Goal: Information Seeking & Learning: Find specific fact

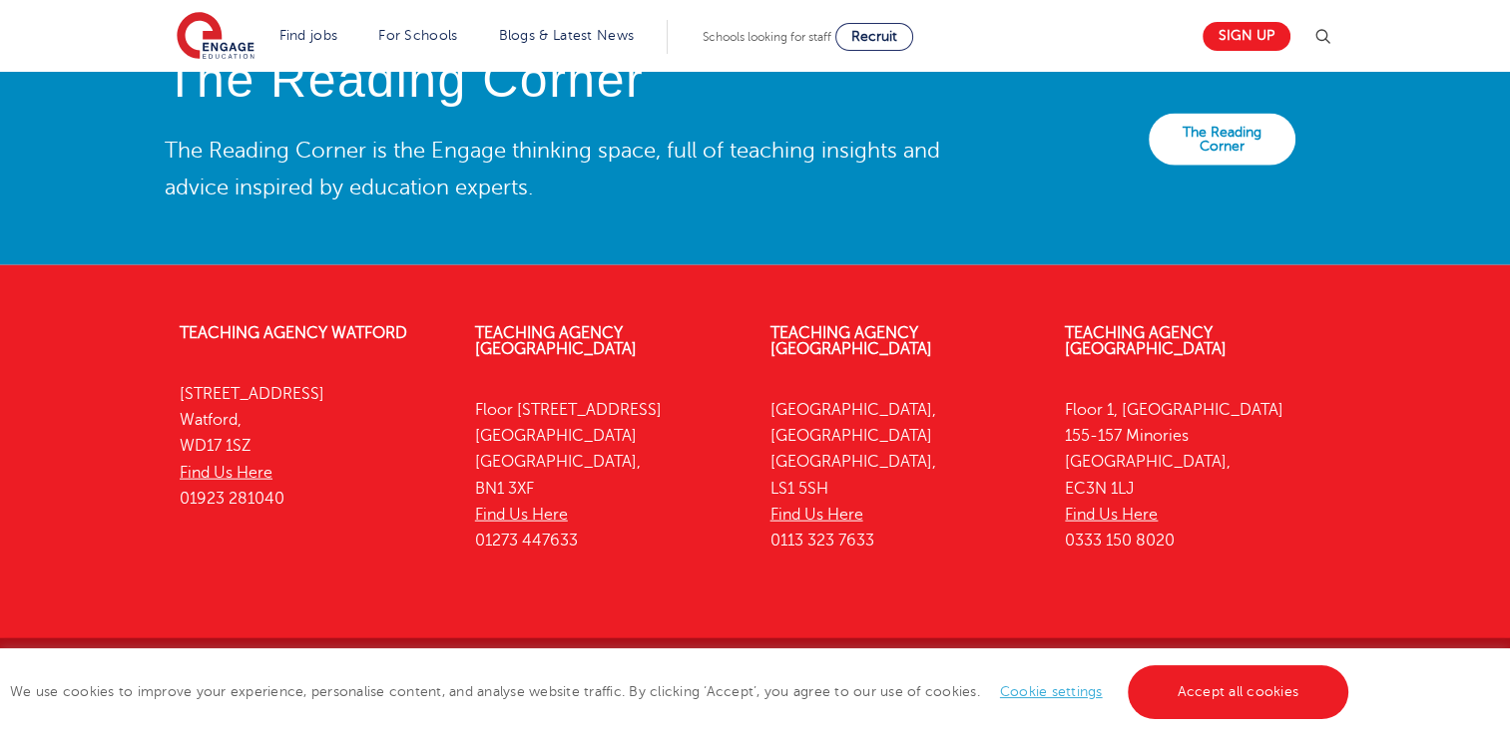
scroll to position [4601, 0]
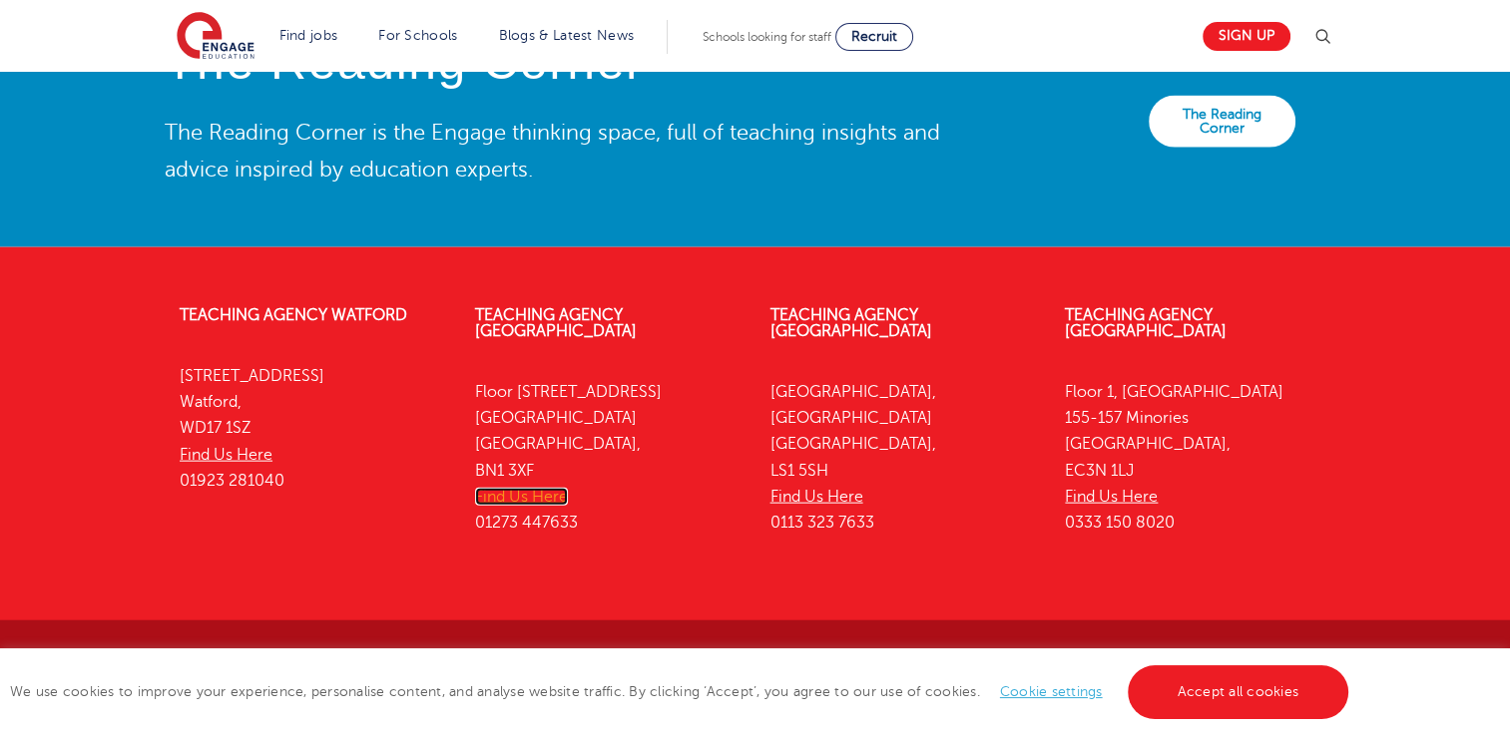
click at [525, 488] on link "Find Us Here" at bounding box center [521, 497] width 93 height 18
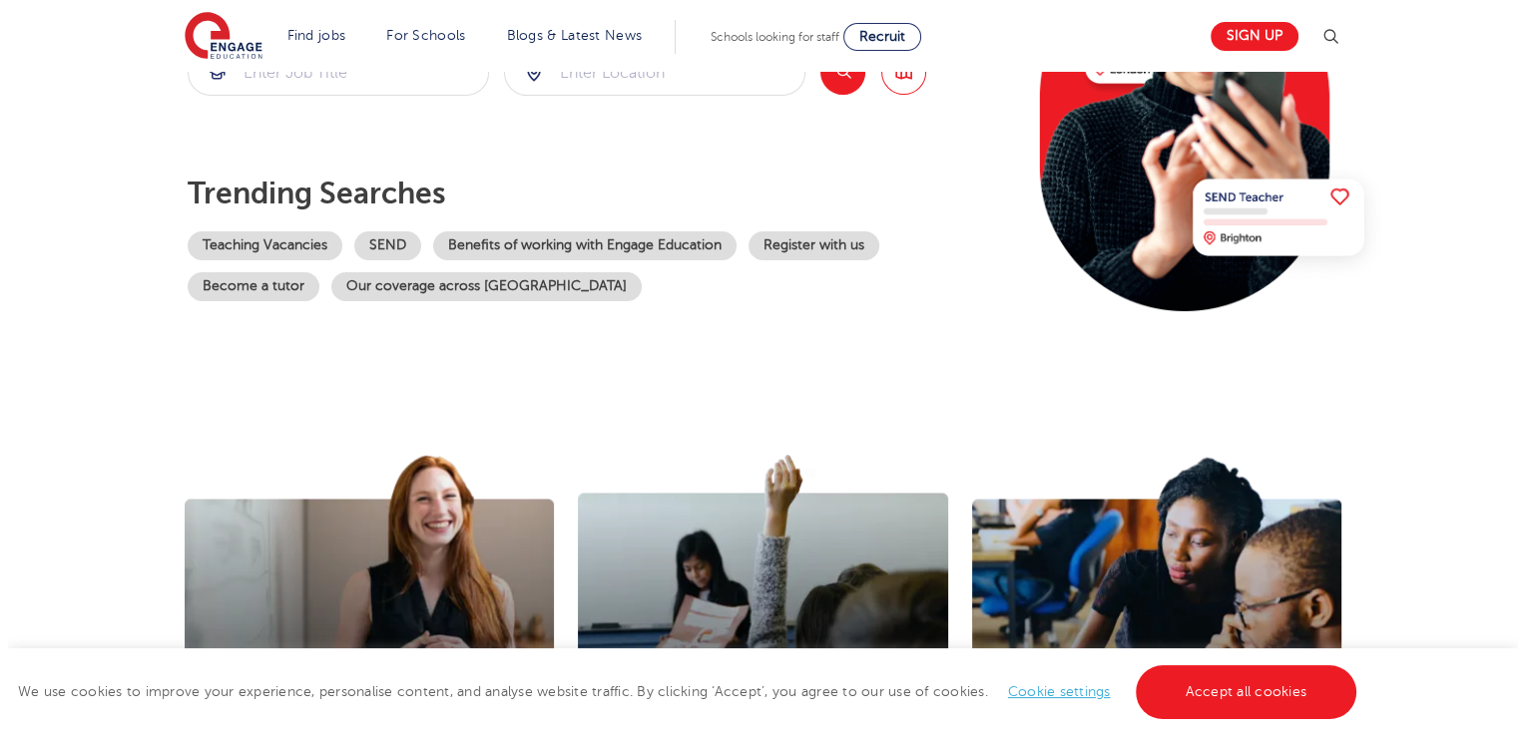
scroll to position [0, 0]
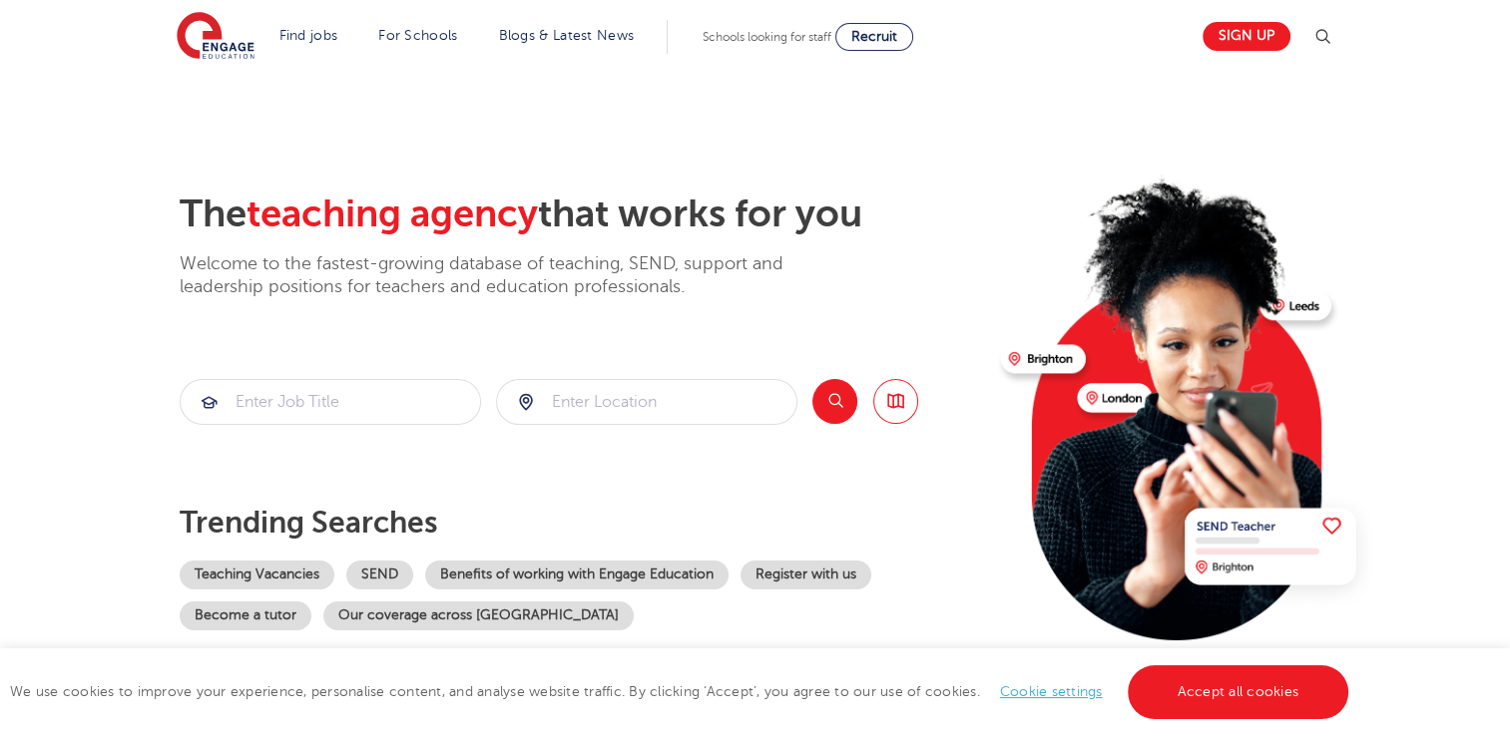
click at [1324, 39] on img at bounding box center [1322, 37] width 24 height 24
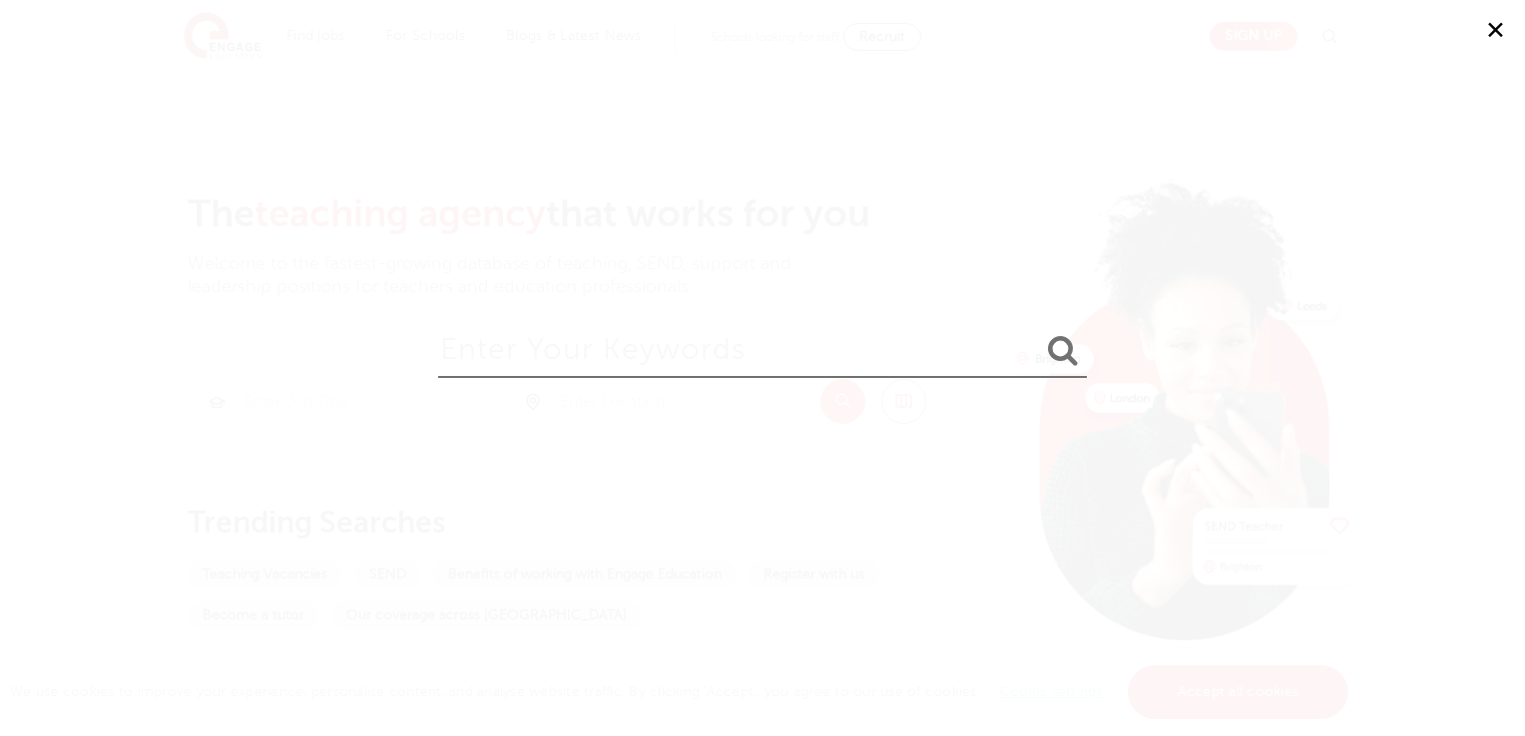
click at [745, 364] on input "search" at bounding box center [762, 345] width 649 height 65
type input "reference"
click at [1039, 333] on button "submit" at bounding box center [1063, 351] width 48 height 37
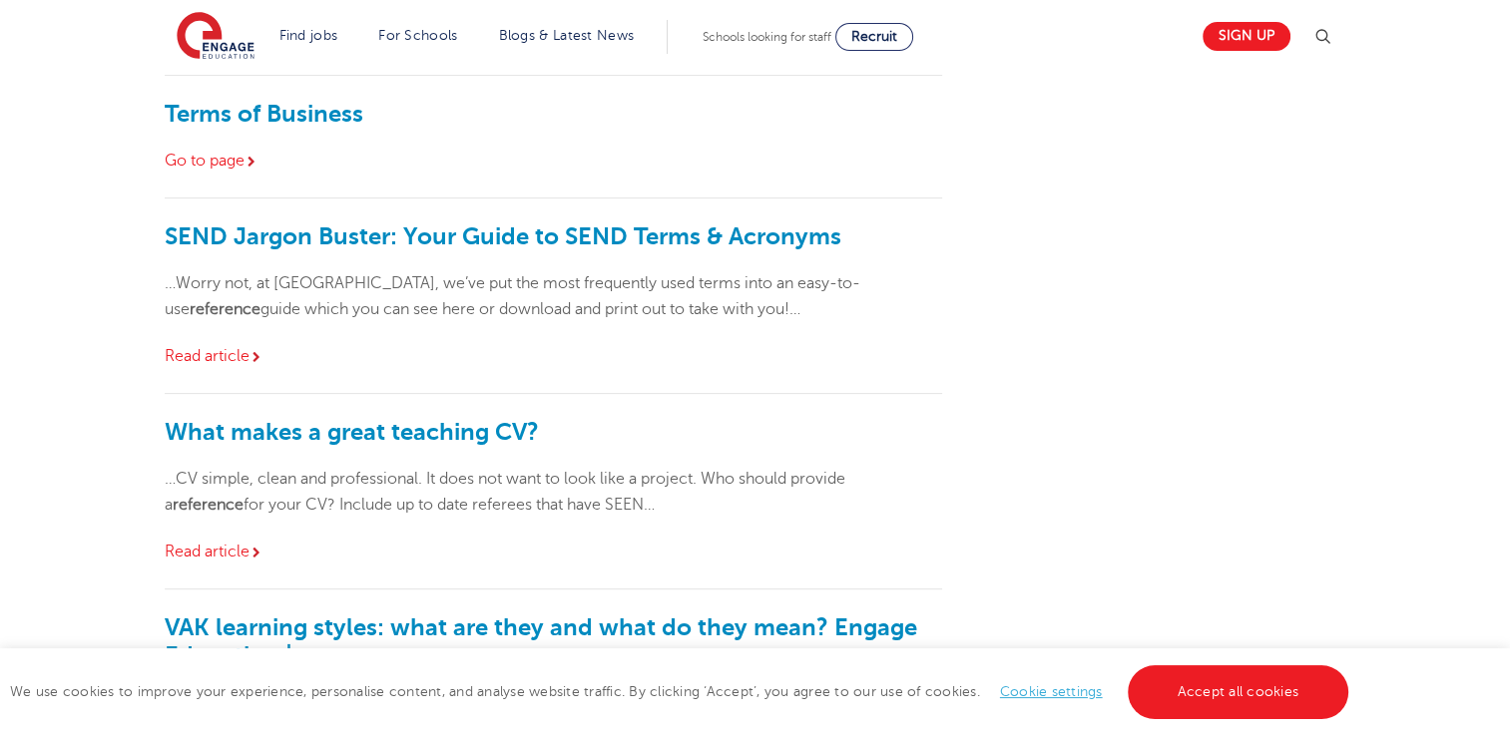
scroll to position [643, 0]
